Goal: Find specific page/section: Find specific page/section

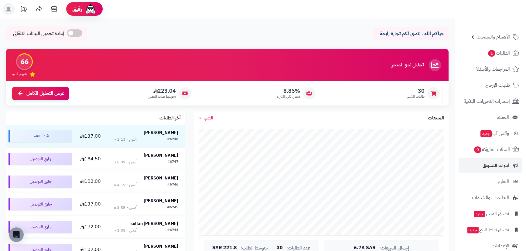
scroll to position [26, 0]
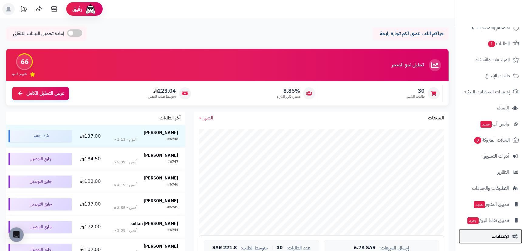
click at [502, 230] on link "الإعدادات" at bounding box center [490, 237] width 64 height 15
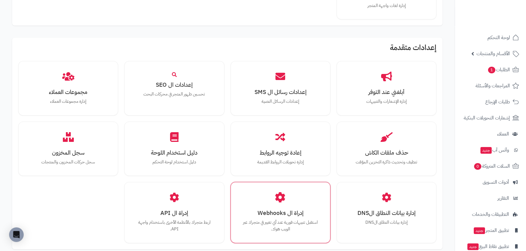
scroll to position [497, 0]
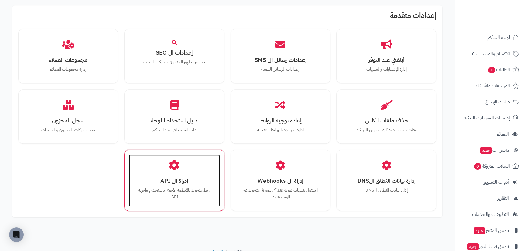
click at [184, 172] on div "إدراة ال API اربط متجرك بالأنظمة الأخرى باستخدام واجهة API." at bounding box center [174, 181] width 91 height 52
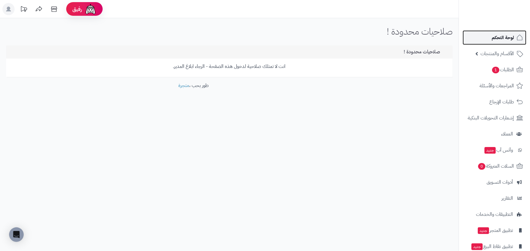
click at [509, 34] on span "لوحة التحكم" at bounding box center [502, 37] width 22 height 9
